Goal: Subscribe to service/newsletter

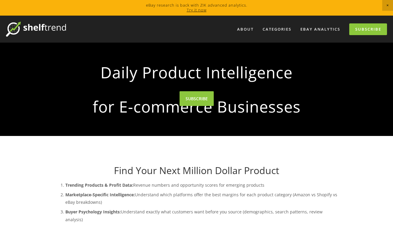
click at [387, 5] on span "Close Announcement" at bounding box center [388, 5] width 11 height 11
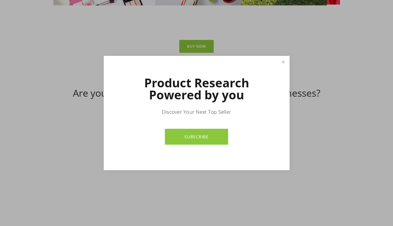
scroll to position [2542, 0]
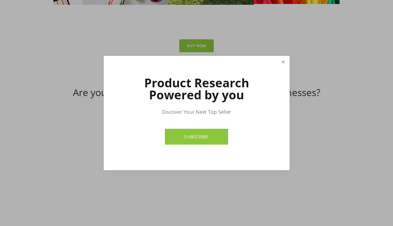
click at [282, 62] on link "Close" at bounding box center [283, 62] width 11 height 11
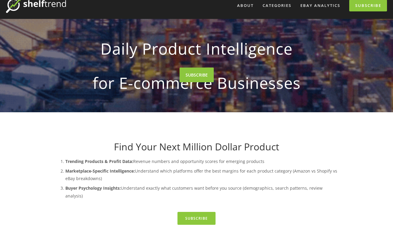
scroll to position [0, 0]
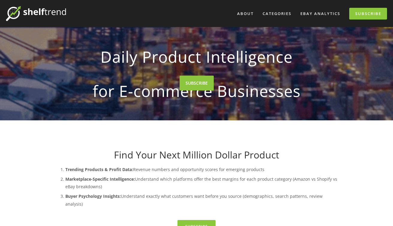
click at [37, 16] on img at bounding box center [36, 13] width 60 height 15
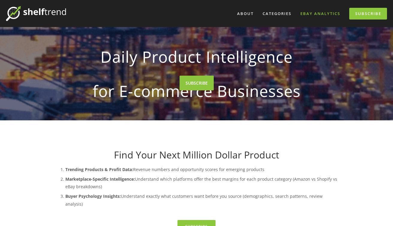
click at [318, 13] on link "eBay Analytics" at bounding box center [321, 14] width 48 height 10
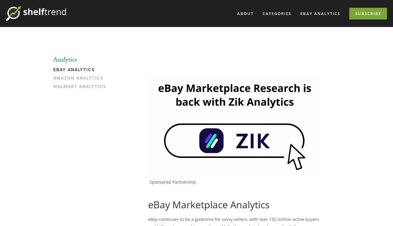
click at [375, 14] on link "Subscribe" at bounding box center [369, 14] width 38 height 12
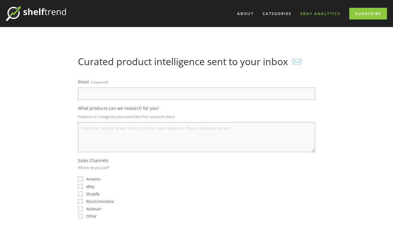
click at [324, 13] on link "eBay Analytics" at bounding box center [321, 14] width 48 height 10
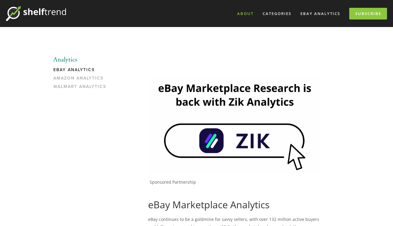
click at [242, 17] on link "About" at bounding box center [245, 14] width 24 height 10
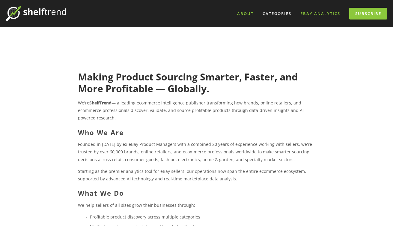
click at [323, 14] on link "eBay Analytics" at bounding box center [321, 14] width 48 height 10
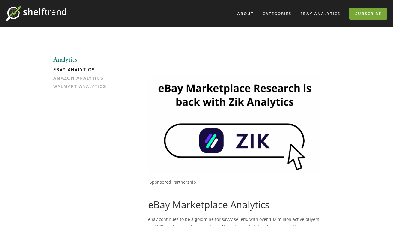
click at [362, 13] on link "Subscribe" at bounding box center [369, 14] width 38 height 12
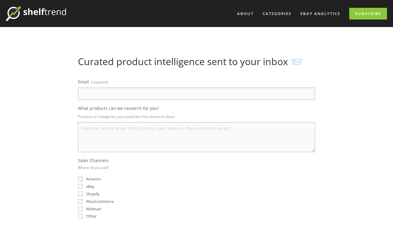
click at [158, 98] on input "Email (required)" at bounding box center [196, 94] width 237 height 12
click at [146, 94] on input "eba" at bounding box center [196, 94] width 237 height 12
type input "[EMAIL_ADDRESS][DOMAIN_NAME]"
click at [215, 130] on textarea "Nike, Adidas, Birkenstock, Lululemon, The North face," at bounding box center [196, 137] width 237 height 30
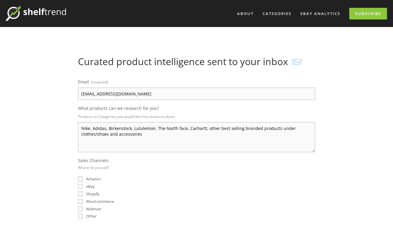
click at [97, 134] on textarea "Nike, Adidas, Birkenstock, Lululemon, The North face, Carhartt, other best sell…" at bounding box center [196, 137] width 237 height 30
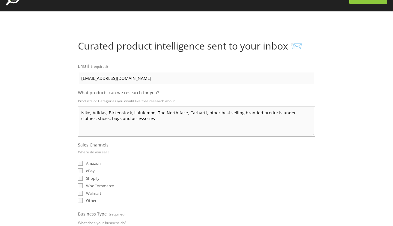
scroll to position [22, 0]
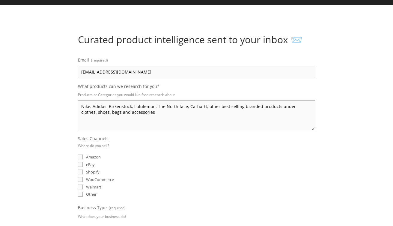
type textarea "Nike, Adidas, Birkenstock, Lululemon, The North face, Carhartt, other best sell…"
click at [81, 165] on input "eBay" at bounding box center [80, 164] width 5 height 5
checkbox input "true"
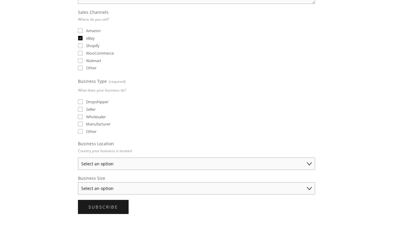
scroll to position [149, 0]
click at [81, 109] on input "Seller" at bounding box center [80, 108] width 5 height 5
checkbox input "true"
click at [105, 163] on select "Select an option [GEOGRAPHIC_DATA] [GEOGRAPHIC_DATA] [GEOGRAPHIC_DATA] [GEOGRAP…" at bounding box center [196, 163] width 237 height 12
select select "[GEOGRAPHIC_DATA]"
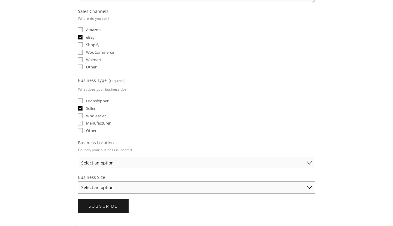
click at [78, 157] on select "Select an option [GEOGRAPHIC_DATA] [GEOGRAPHIC_DATA] [GEOGRAPHIC_DATA] [GEOGRAP…" at bounding box center [196, 163] width 237 height 12
click at [106, 184] on select "Select an option Solo Merchant (under $50K annual sales) Small Business ($50K -…" at bounding box center [196, 187] width 237 height 12
select select "Small Business ($50K - $250K annual sales)"
click at [78, 181] on select "Select an option Solo Merchant (under $50K annual sales) Small Business ($50K -…" at bounding box center [196, 187] width 237 height 12
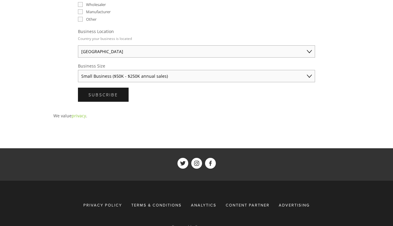
scroll to position [262, 0]
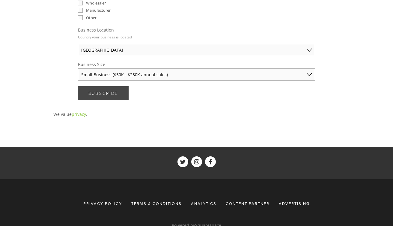
click at [112, 92] on span "Subscribe" at bounding box center [104, 93] width 30 height 6
